Goal: Information Seeking & Learning: Learn about a topic

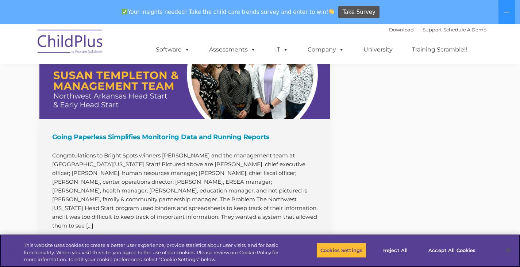
scroll to position [786, 0]
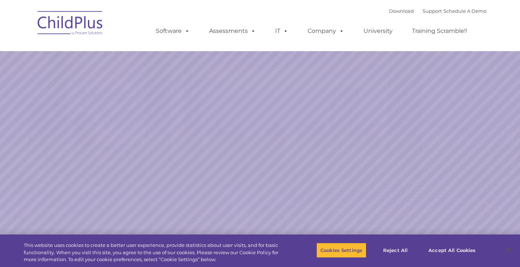
select select "MEDIUM"
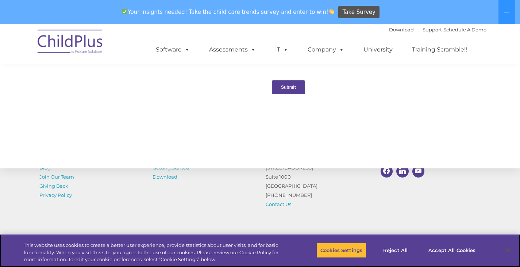
scroll to position [825, 0]
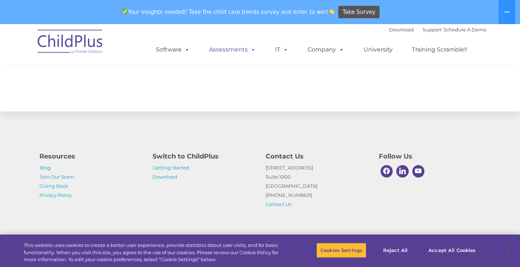
click at [250, 50] on span at bounding box center [252, 49] width 8 height 7
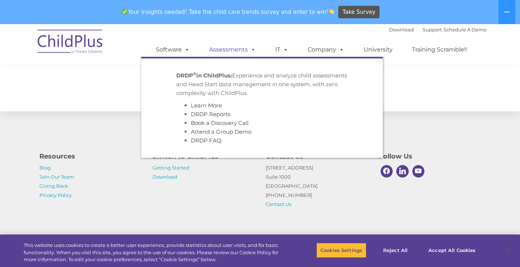
click at [249, 50] on span at bounding box center [252, 49] width 8 height 7
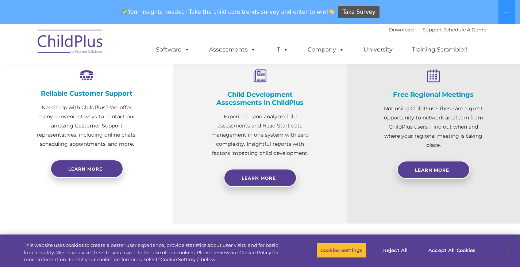
scroll to position [283, 0]
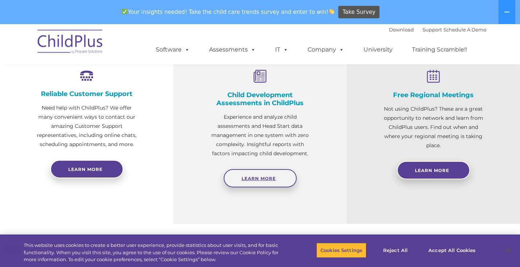
click at [280, 178] on link "Learn More" at bounding box center [260, 178] width 73 height 18
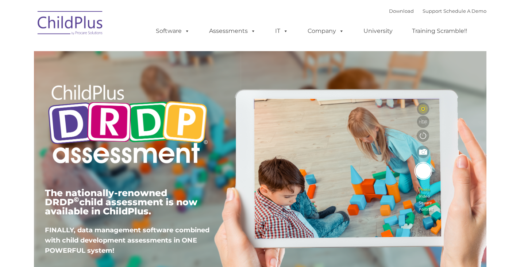
type input ""
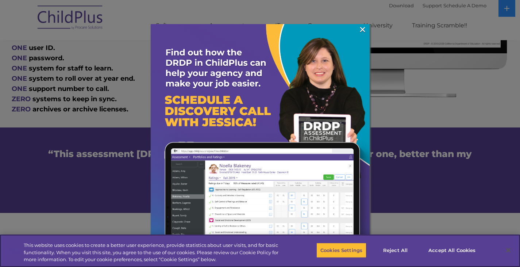
scroll to position [435, 0]
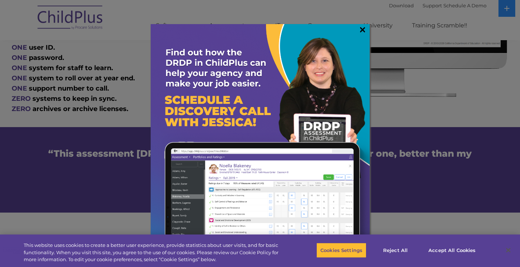
click at [364, 26] on link "×" at bounding box center [362, 29] width 8 height 7
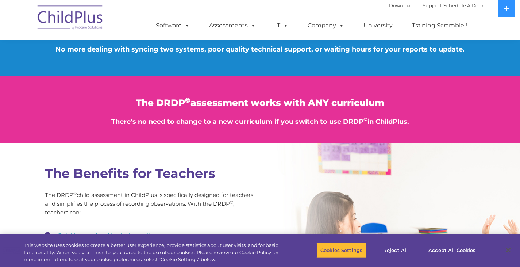
scroll to position [842, 0]
